Goal: Book appointment/travel/reservation

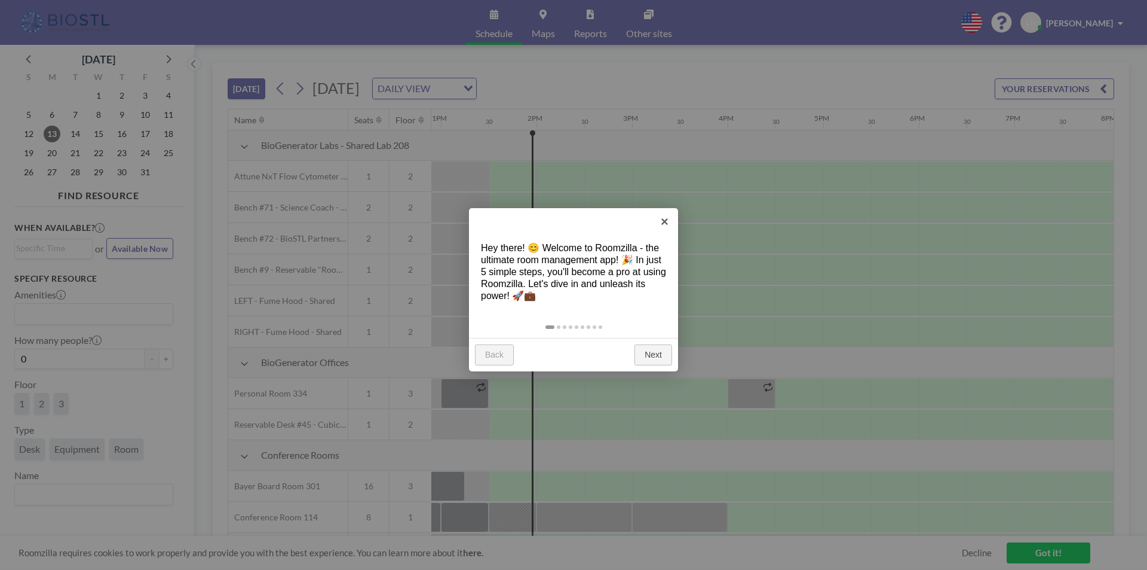
scroll to position [0, 1243]
click at [663, 223] on link "×" at bounding box center [664, 221] width 27 height 27
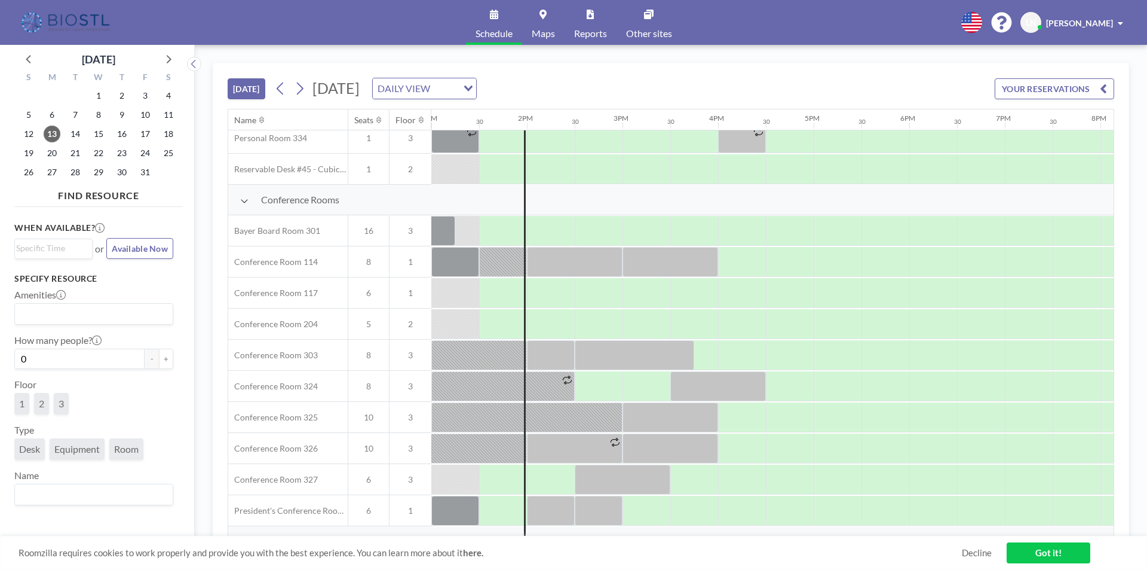
scroll to position [375, 1243]
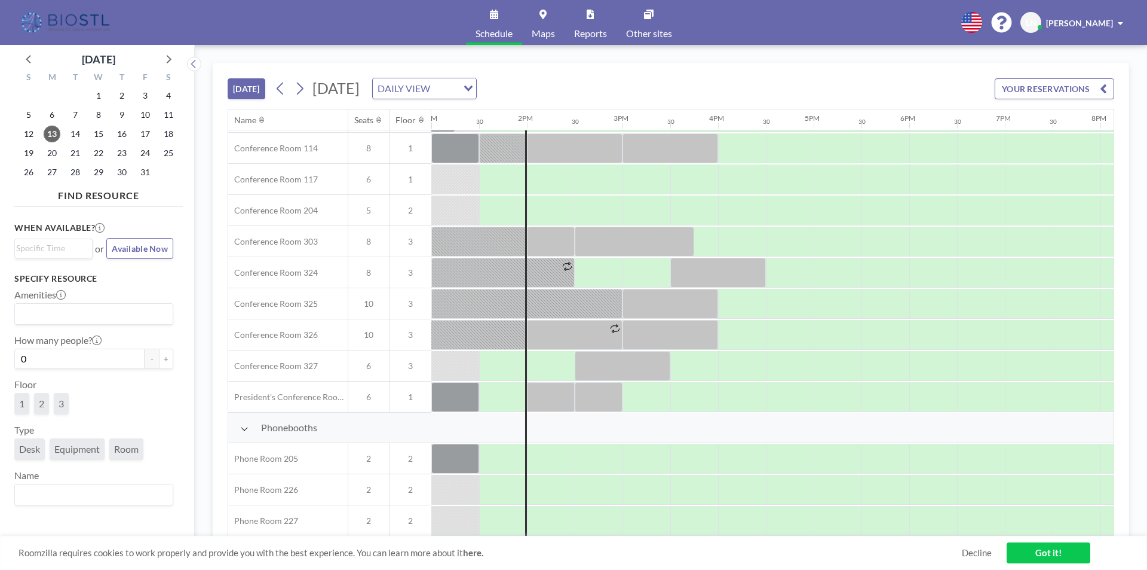
click at [473, 89] on icon "Search for option" at bounding box center [468, 88] width 8 height 6
click at [81, 133] on span "14" at bounding box center [75, 134] width 17 height 17
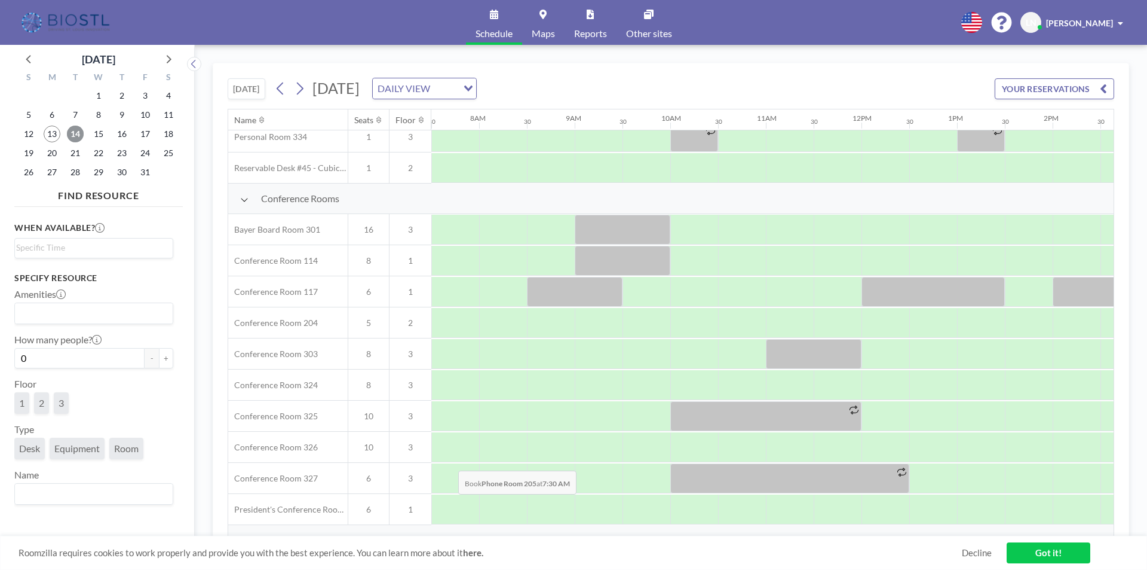
scroll to position [255, 717]
click at [546, 32] on span "Maps" at bounding box center [543, 34] width 23 height 10
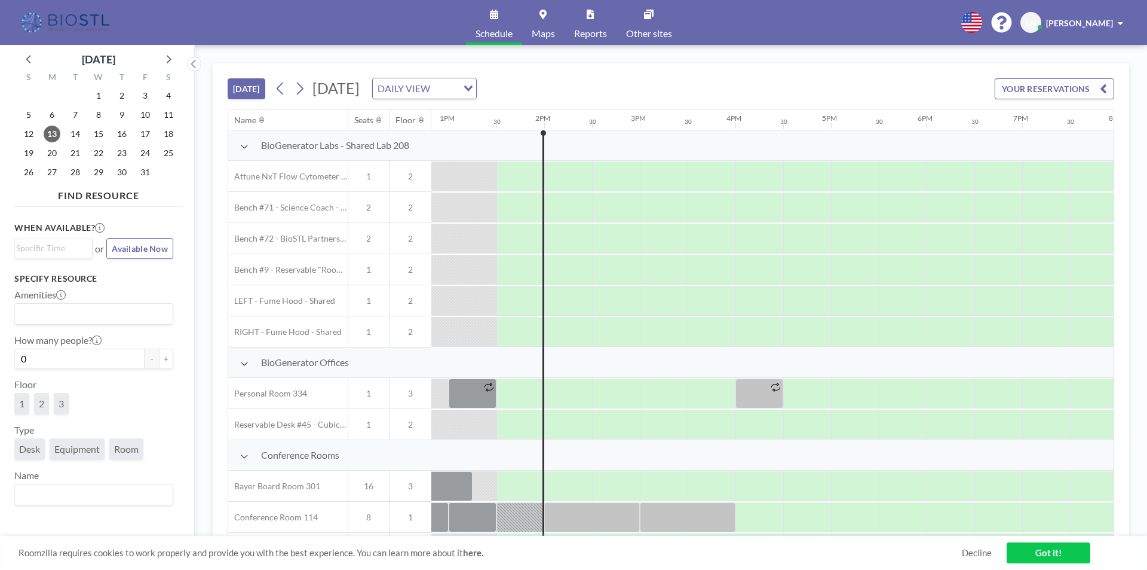
scroll to position [0, 1243]
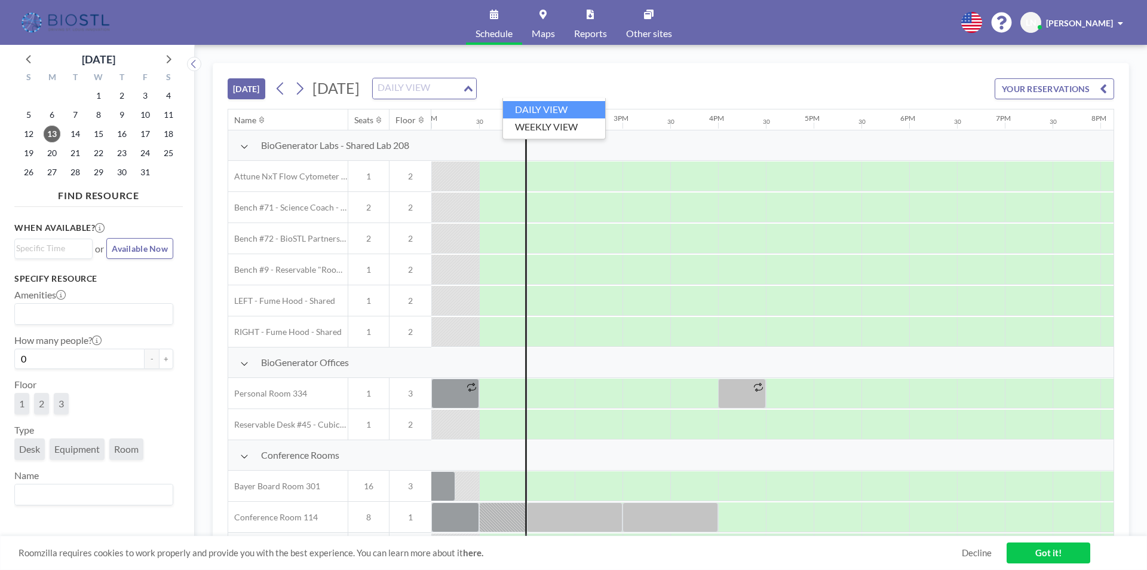
click at [473, 90] on icon "Search for option" at bounding box center [468, 88] width 8 height 6
click at [78, 130] on span "14" at bounding box center [75, 134] width 17 height 17
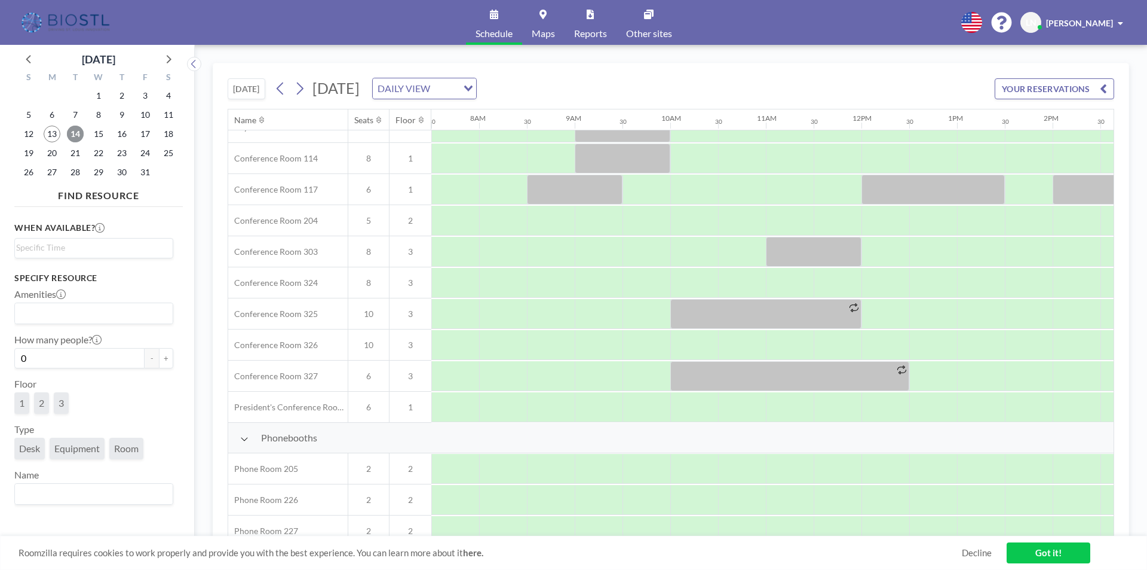
scroll to position [375, 717]
